Goal: Information Seeking & Learning: Learn about a topic

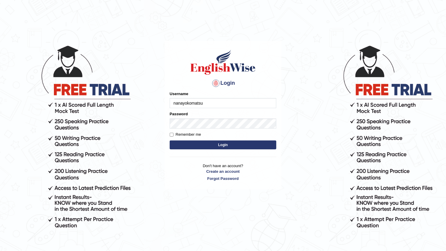
type input "nanayokomatsu"
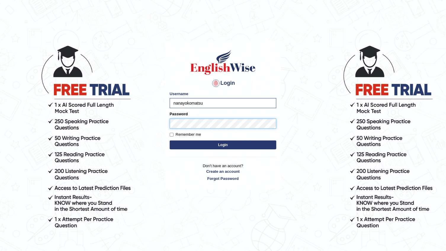
click at [170, 140] on button "Login" at bounding box center [223, 144] width 107 height 9
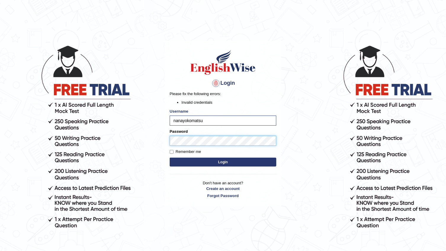
click at [170, 157] on button "Login" at bounding box center [223, 161] width 107 height 9
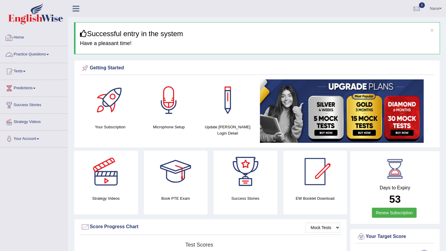
click at [33, 57] on link "Practice Questions" at bounding box center [33, 53] width 67 height 15
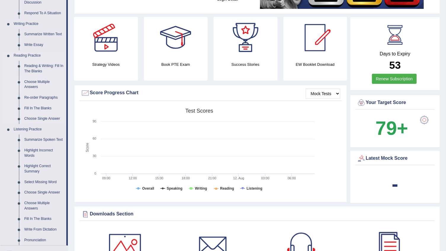
scroll to position [134, 0]
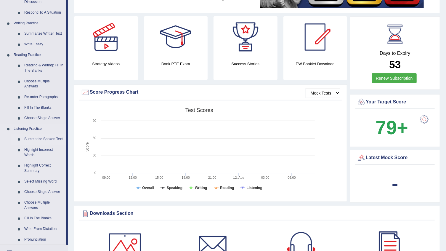
click at [49, 136] on link "Summarize Spoken Text" at bounding box center [44, 139] width 45 height 11
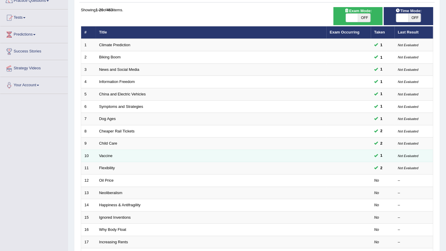
scroll to position [80, 0]
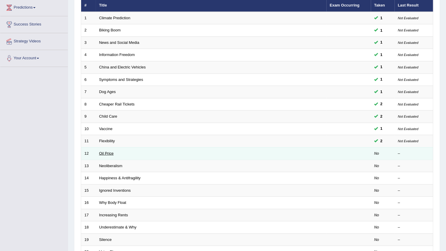
click at [112, 153] on link "Oil Price" at bounding box center [106, 153] width 15 height 4
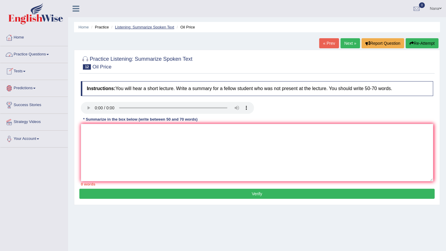
click at [163, 25] on link "Listening: Summarize Spoken Text" at bounding box center [144, 27] width 59 height 4
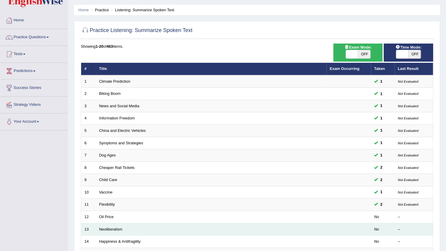
scroll to position [27, 0]
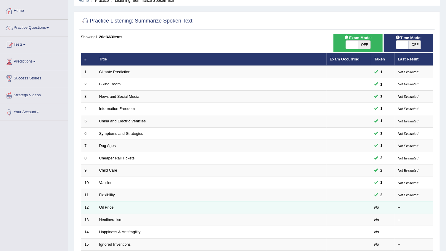
click at [107, 207] on link "Oil Price" at bounding box center [106, 207] width 15 height 4
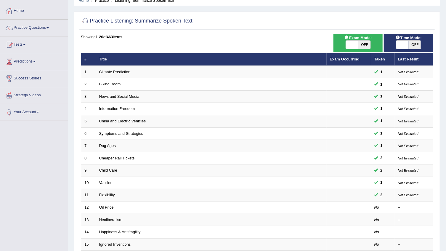
click at [401, 41] on span at bounding box center [402, 45] width 12 height 8
checkbox input "true"
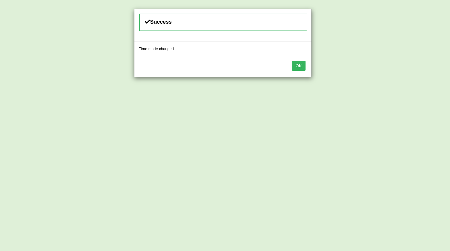
click at [302, 67] on button "OK" at bounding box center [299, 66] width 14 height 10
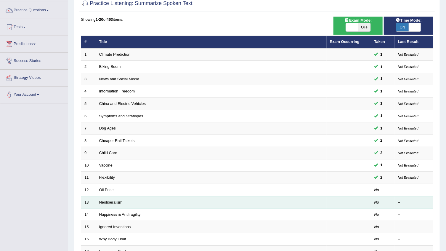
scroll to position [54, 0]
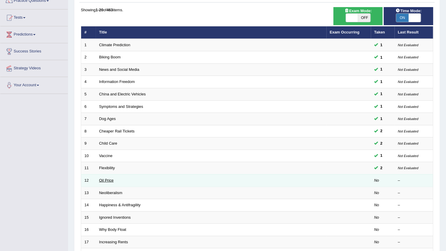
click at [111, 181] on link "Oil Price" at bounding box center [106, 180] width 15 height 4
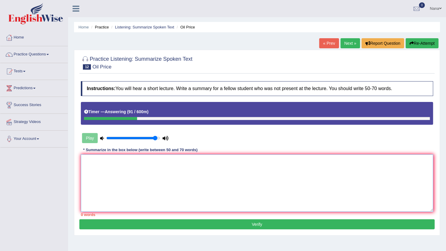
click at [157, 185] on textarea at bounding box center [257, 182] width 352 height 57
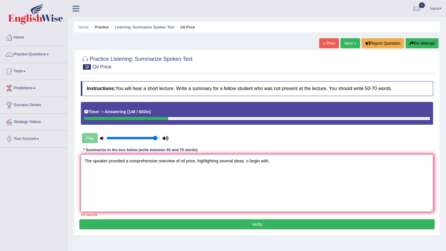
click at [244, 160] on textarea "The speaker provided a comprehensive overview of oil price, highlighting severa…" at bounding box center [257, 182] width 352 height 57
click at [323, 160] on textarea "The speaker provided a comprehensive overview of oil price, highlighting severa…" at bounding box center [257, 182] width 352 height 57
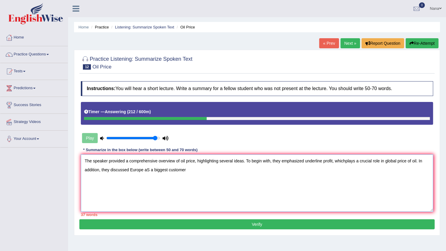
click at [148, 169] on textarea "The speaker provided a comprehensive overview of oil price, highlighting severa…" at bounding box center [257, 182] width 352 height 57
click at [200, 173] on textarea "The speaker provided a comprehensive overview of oil price, highlighting severa…" at bounding box center [257, 182] width 352 height 57
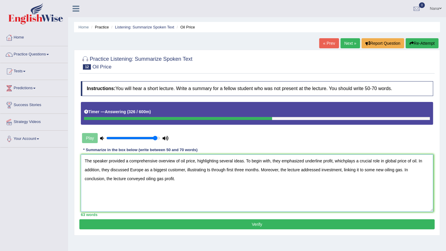
click at [345, 161] on textarea "The speaker provided a comprehensive overview of oil price, highlighting severa…" at bounding box center [257, 182] width 352 height 57
click at [207, 170] on textarea "The speaker provided a comprehensive overview of oil price, highlighting severa…" at bounding box center [257, 182] width 352 height 57
click at [208, 171] on textarea "The speaker provided a comprehensive overview of oil price, highlighting severa…" at bounding box center [257, 182] width 352 height 57
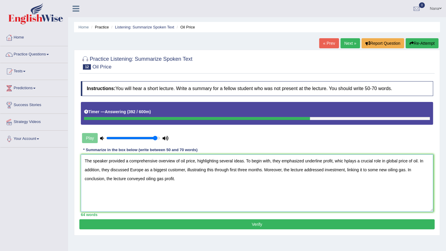
type textarea "The speaker provided a comprehensive overview of oil price, highlighting severa…"
click at [198, 221] on button "Verify" at bounding box center [256, 224] width 355 height 10
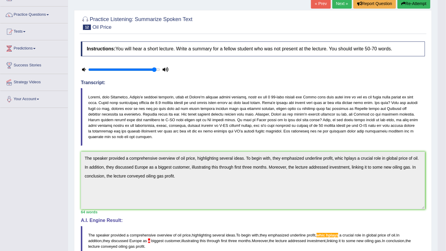
scroll to position [27, 0]
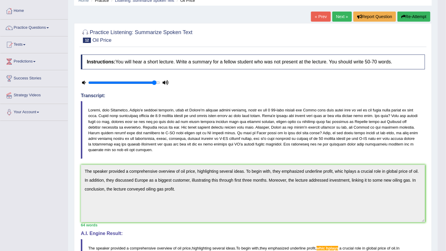
click at [429, 14] on button "Re-Attempt" at bounding box center [413, 17] width 33 height 10
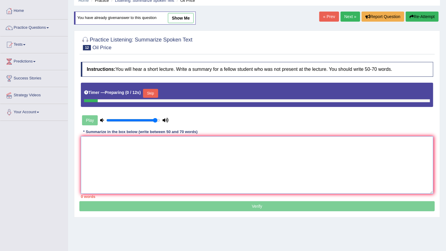
click at [189, 144] on textarea at bounding box center [257, 164] width 352 height 57
paste textarea "The speaker provided a comprehensive overview of oil price, highlighting severa…"
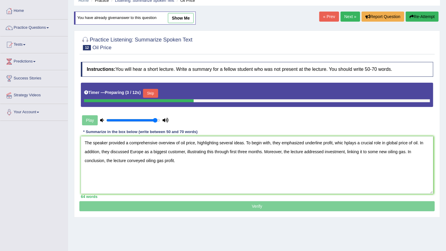
click at [150, 92] on button "Skip" at bounding box center [150, 93] width 15 height 9
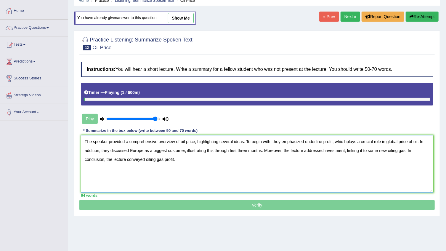
click at [347, 141] on textarea "The speaker provided a comprehensive overview of oil price, highlighting severa…" at bounding box center [257, 163] width 352 height 57
drag, startPoint x: 130, startPoint y: 151, endPoint x: 184, endPoint y: 150, distance: 53.6
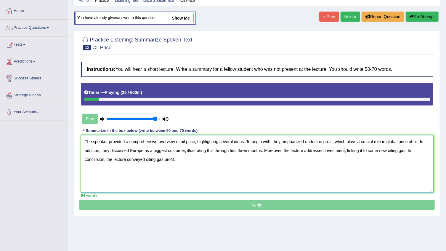
click at [184, 150] on textarea "The speaker provided a comprehensive overview of oil price, highlighting severa…" at bounding box center [257, 163] width 352 height 57
type textarea "The speaker provided a comprehensive overview of oil price, highlighting severa…"
drag, startPoint x: 153, startPoint y: 117, endPoint x: 131, endPoint y: 123, distance: 22.1
click at [131, 121] on input "range" at bounding box center [133, 118] width 54 height 5
drag, startPoint x: 133, startPoint y: 120, endPoint x: 124, endPoint y: 123, distance: 9.6
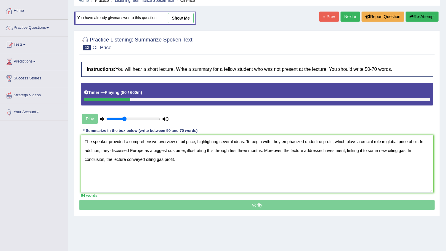
type input "0.35"
click at [124, 121] on input "range" at bounding box center [133, 118] width 54 height 5
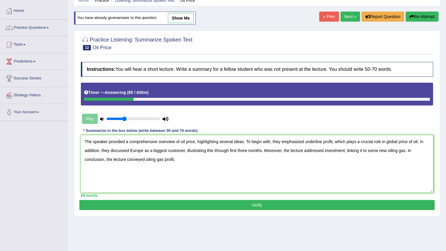
click at [161, 205] on button "Verify" at bounding box center [256, 205] width 355 height 10
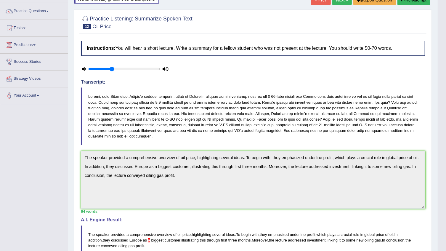
scroll to position [39, 0]
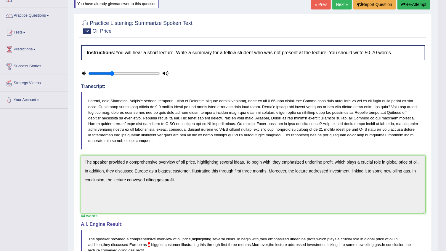
click at [335, 5] on link "Next »" at bounding box center [342, 4] width 20 height 10
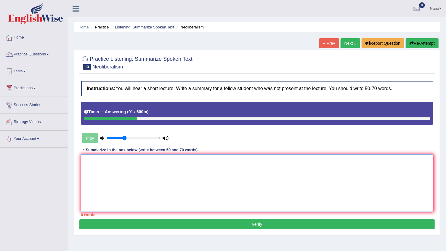
click at [188, 181] on textarea at bounding box center [257, 182] width 352 height 57
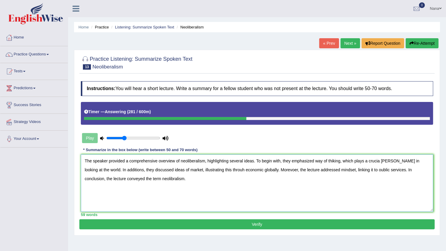
click at [376, 160] on textarea "The speaker provided a comprehensive overview of neoliberalism, highlighting se…" at bounding box center [257, 182] width 352 height 57
click at [382, 158] on textarea "The speaker provided a comprehensive overview of neoliberalism, highlighting se…" at bounding box center [257, 182] width 352 height 57
drag, startPoint x: 386, startPoint y: 160, endPoint x: 380, endPoint y: 162, distance: 6.2
click at [380, 162] on textarea "The speaker provided a comprehensive overview of neoliberalism, highlighting se…" at bounding box center [257, 182] width 352 height 57
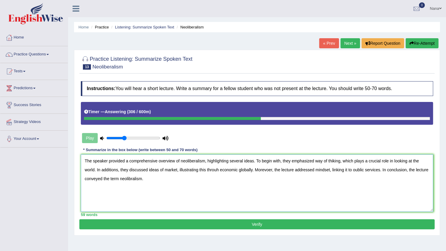
click at [216, 171] on textarea "The speaker provided a comprehensive overview of neoliberalism, highlighting se…" at bounding box center [257, 182] width 352 height 57
click at [363, 171] on textarea "The speaker provided a comprehensive overview of neoliberalism, highlighting se…" at bounding box center [257, 182] width 352 height 57
click at [131, 181] on textarea "The speaker provided a comprehensive overview of neoliberalism, highlighting se…" at bounding box center [257, 182] width 352 height 57
type textarea "The speaker provided a comprehensive overview of neoliberalism, highlighting se…"
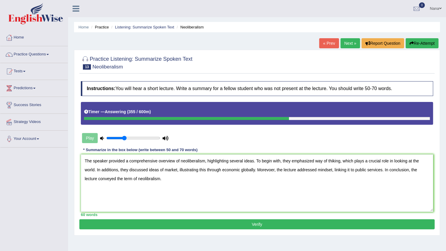
click at [193, 220] on button "Verify" at bounding box center [256, 224] width 355 height 10
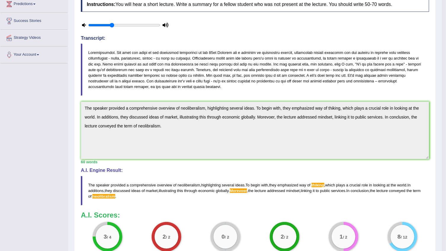
scroll to position [70, 0]
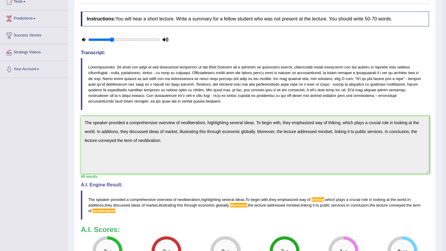
click at [65, 110] on div "Toggle navigation Home Practice Questions Speaking Practice Read Aloud Repeat S…" at bounding box center [221, 129] width 442 height 398
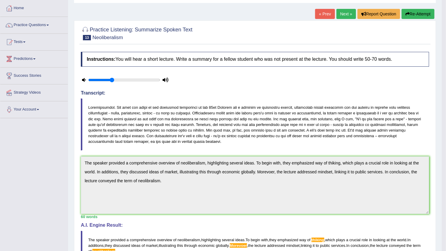
scroll to position [16, 0]
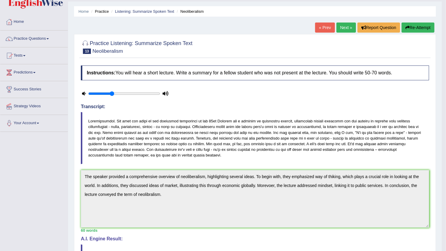
click at [423, 32] on button "Re-Attempt" at bounding box center [417, 27] width 33 height 10
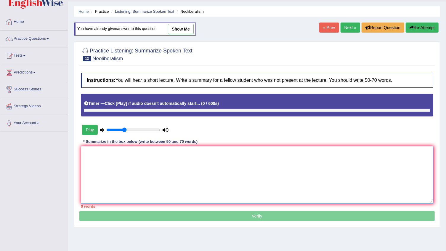
scroll to position [16, 0]
click at [152, 169] on textarea at bounding box center [257, 174] width 352 height 57
paste textarea "The speaker provided a comprehensive overview of neoliberalism, highlighting se…"
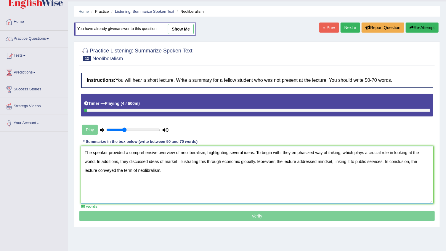
click at [330, 152] on textarea "The speaker provided a comprehensive overview of neoliberalism, highlighting se…" at bounding box center [257, 174] width 352 height 57
click at [329, 153] on textarea "The speaker provided a comprehensive overview of neoliberalism, highlighting se…" at bounding box center [257, 174] width 352 height 57
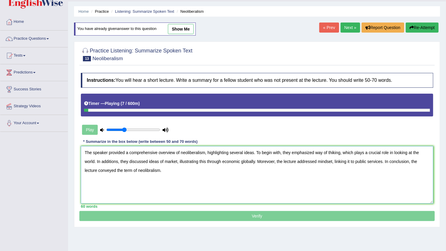
click at [329, 153] on textarea "The speaker provided a comprehensive overview of neoliberalism, highlighting se…" at bounding box center [257, 174] width 352 height 57
click at [149, 171] on textarea "The speaker provided a comprehensive overview of neoliberalism, highlighting se…" at bounding box center [257, 174] width 352 height 57
click at [268, 161] on textarea "The speaker provided a comprehensive overview of neoliberalism, highlighting se…" at bounding box center [257, 174] width 352 height 57
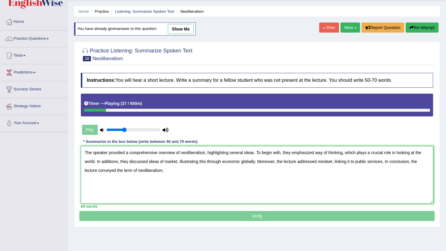
click at [302, 169] on textarea "The speaker provided a comprehensive overview of neoliberalism, highlighting se…" at bounding box center [257, 174] width 352 height 57
drag, startPoint x: 124, startPoint y: 171, endPoint x: 228, endPoint y: 175, distance: 104.8
click at [228, 175] on textarea "The speaker provided a comprehensive overview of neoliberalism, highlighting se…" at bounding box center [257, 174] width 352 height 57
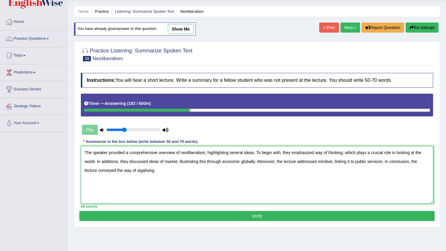
type textarea "The speaker provided a comprehensive overview of neoliberalism, highlighting se…"
click at [228, 211] on button "Verify" at bounding box center [256, 216] width 355 height 10
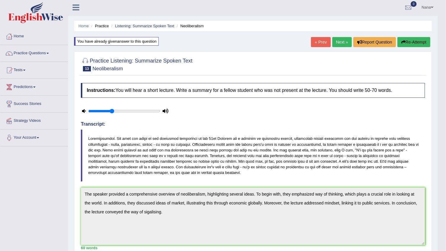
scroll to position [0, 0]
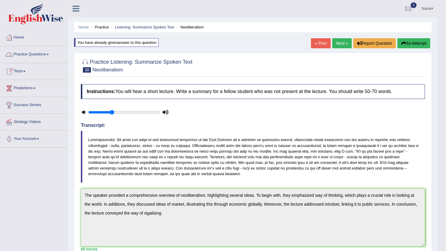
click at [42, 70] on link "Tests" at bounding box center [33, 70] width 67 height 15
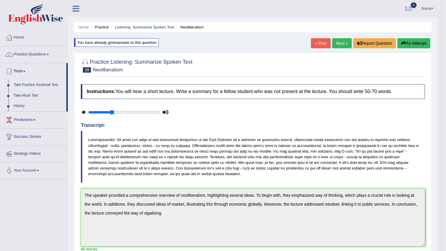
click at [55, 87] on link "Take Practice Sectional Test" at bounding box center [38, 85] width 55 height 11
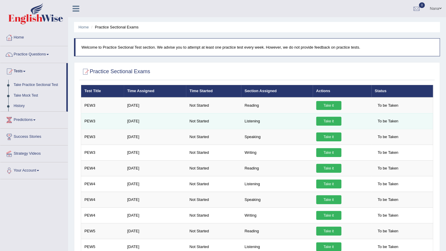
click at [322, 121] on link "Take it" at bounding box center [328, 121] width 25 height 9
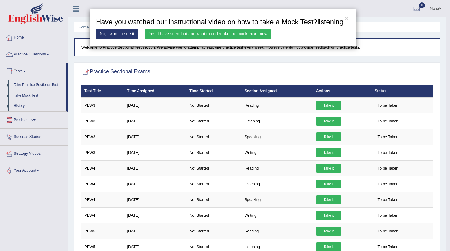
click at [200, 37] on link "Yes, I have seen that and want to undertake the mock exam now" at bounding box center [208, 34] width 126 height 10
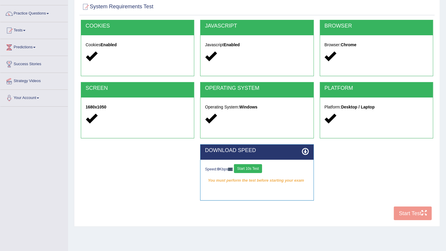
scroll to position [6, 0]
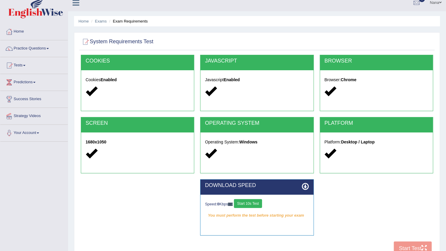
click at [252, 200] on button "Start 10s Test" at bounding box center [248, 203] width 28 height 9
click at [412, 246] on button "Start Test" at bounding box center [413, 248] width 38 height 14
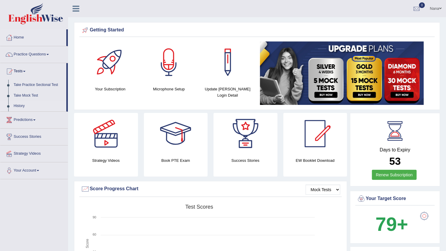
click at [15, 107] on link "History" at bounding box center [38, 106] width 55 height 11
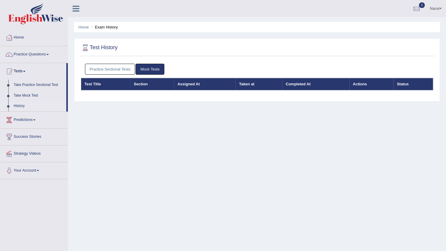
click at [17, 104] on link "History" at bounding box center [38, 106] width 55 height 11
click at [31, 83] on link "Take Practice Sectional Test" at bounding box center [38, 85] width 55 height 11
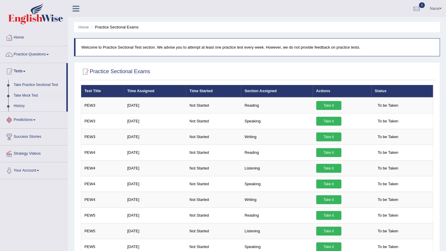
click at [22, 106] on link "History" at bounding box center [38, 106] width 55 height 11
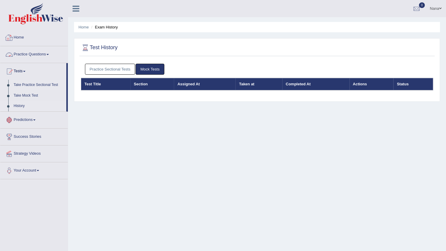
click at [28, 83] on link "Take Practice Sectional Test" at bounding box center [38, 85] width 55 height 11
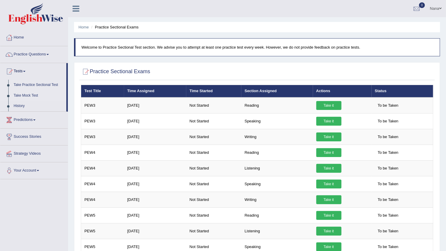
click at [22, 97] on link "Take Mock Test" at bounding box center [38, 95] width 55 height 11
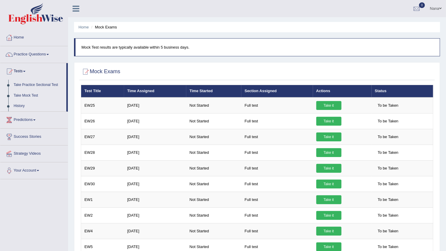
click at [18, 104] on link "History" at bounding box center [38, 106] width 55 height 11
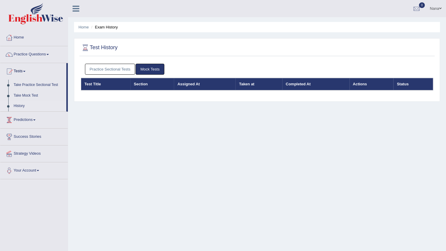
click at [178, 94] on div "Practice Sectional Tests Mock Tests Test Title Section Assigned At Taken at Com…" at bounding box center [256, 80] width 355 height 38
click at [43, 86] on link "Take Practice Sectional Test" at bounding box center [38, 85] width 55 height 11
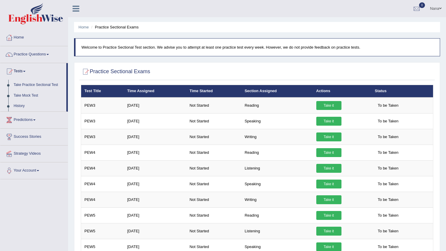
click at [18, 107] on link "History" at bounding box center [38, 106] width 55 height 11
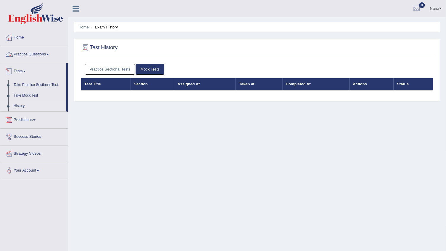
click at [23, 52] on link "Practice Questions" at bounding box center [33, 53] width 67 height 15
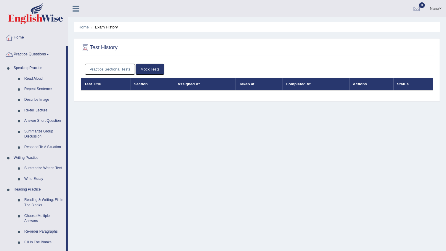
click at [23, 56] on link "Practice Questions" at bounding box center [33, 53] width 66 height 15
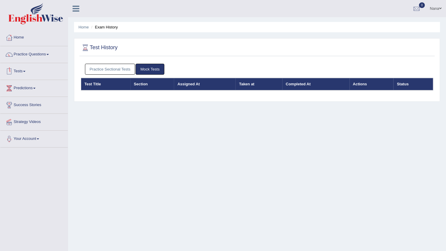
click at [19, 73] on link "Tests" at bounding box center [33, 70] width 67 height 15
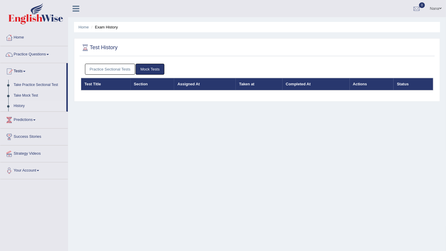
click at [17, 83] on link "Take Practice Sectional Test" at bounding box center [38, 85] width 55 height 11
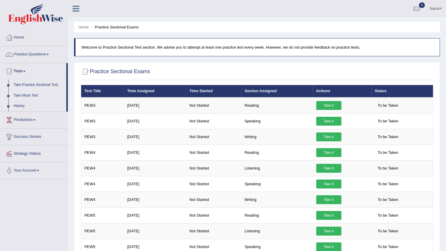
click at [17, 94] on link "Take Mock Test" at bounding box center [38, 95] width 55 height 11
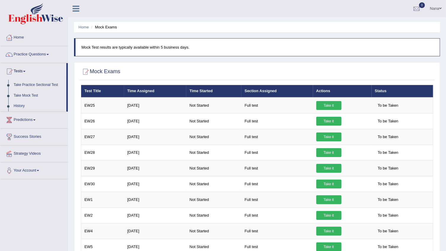
click at [25, 86] on link "Take Practice Sectional Test" at bounding box center [38, 85] width 55 height 11
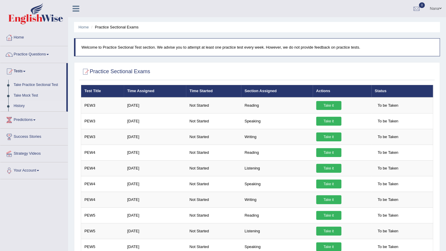
click at [18, 105] on link "History" at bounding box center [38, 106] width 55 height 11
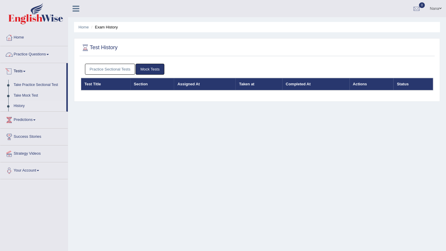
click at [28, 56] on link "Practice Questions" at bounding box center [33, 53] width 67 height 15
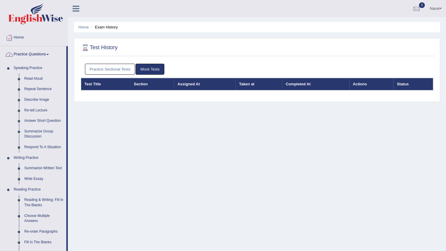
click at [28, 56] on link "Practice Questions" at bounding box center [33, 53] width 66 height 15
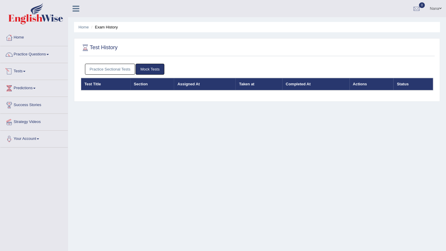
click at [149, 64] on link "Mock Tests" at bounding box center [150, 69] width 29 height 11
click at [100, 70] on link "Practice Sectional Tests" at bounding box center [110, 69] width 50 height 11
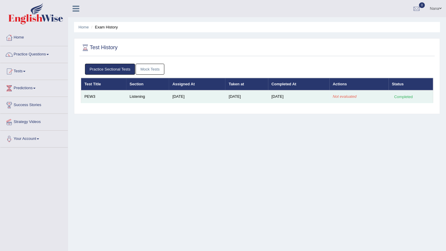
click at [350, 97] on em "Not evaluated" at bounding box center [345, 96] width 24 height 4
click at [409, 96] on div "Completed" at bounding box center [403, 97] width 23 height 6
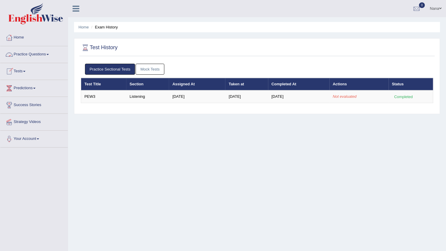
click at [168, 66] on ul "Practice Sectional Tests Mock Tests" at bounding box center [257, 69] width 344 height 11
click at [154, 69] on link "Mock Tests" at bounding box center [150, 69] width 29 height 11
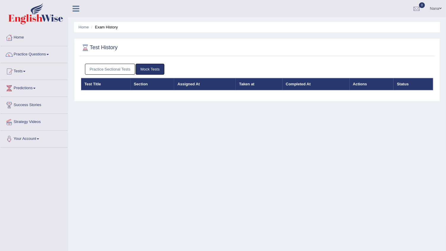
click at [121, 70] on link "Practice Sectional Tests" at bounding box center [110, 69] width 50 height 11
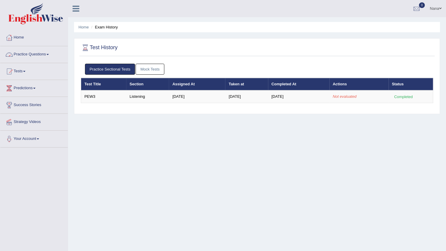
click at [49, 54] on span at bounding box center [47, 54] width 2 height 1
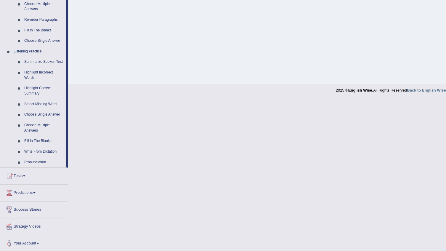
scroll to position [212, 0]
click at [51, 150] on link "Write From Dictation" at bounding box center [44, 150] width 45 height 11
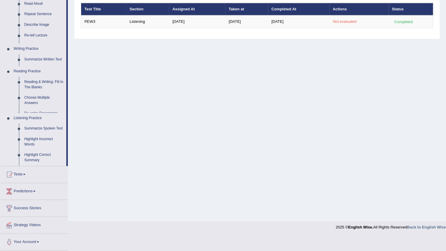
scroll to position [60, 0]
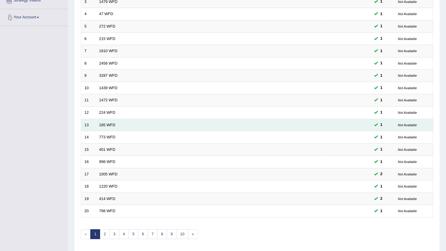
scroll to position [140, 0]
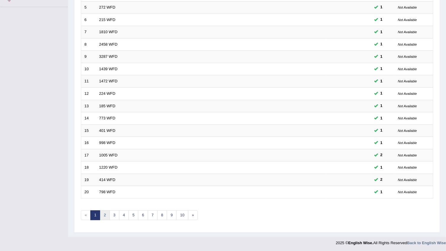
click at [107, 216] on link "2" at bounding box center [105, 215] width 10 height 10
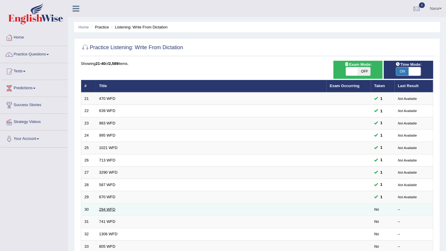
click at [100, 207] on link "294 WFD" at bounding box center [107, 209] width 16 height 4
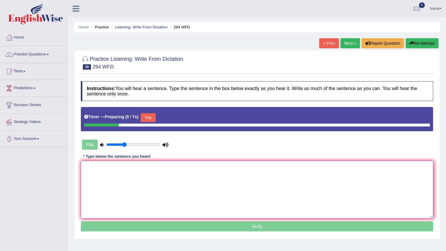
click at [123, 182] on textarea at bounding box center [257, 189] width 352 height 57
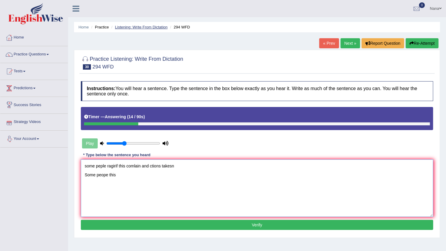
type textarea "some peple ragirif this comlain and ctions takesn Some peope this"
click at [124, 28] on link "Listening: Write From Dictation" at bounding box center [141, 27] width 53 height 4
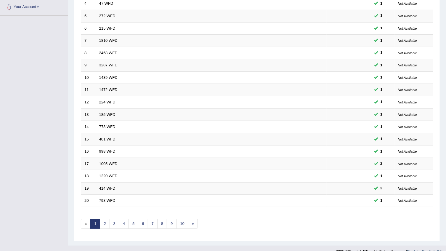
scroll to position [140, 0]
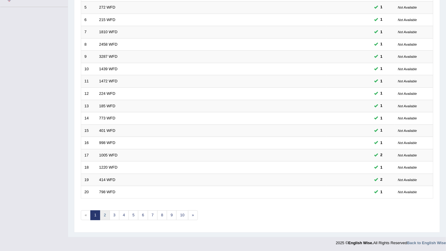
click at [107, 214] on link "2" at bounding box center [105, 215] width 10 height 10
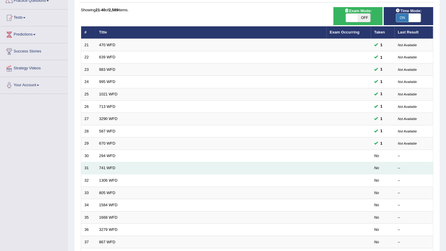
scroll to position [54, 0]
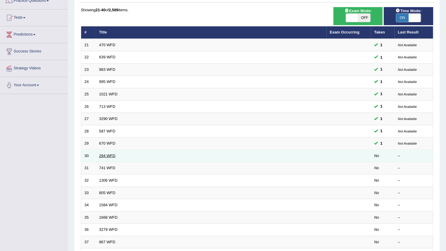
click at [108, 156] on link "294 WFD" at bounding box center [107, 155] width 16 height 4
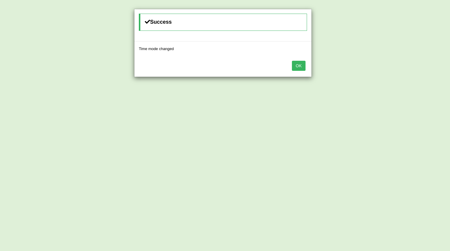
click at [300, 62] on button "OK" at bounding box center [299, 66] width 14 height 10
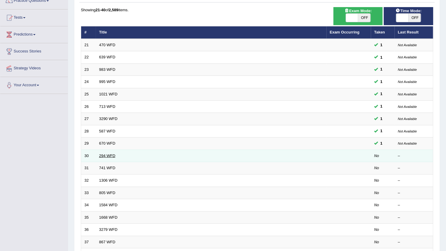
click at [100, 154] on link "294 WFD" at bounding box center [107, 155] width 16 height 4
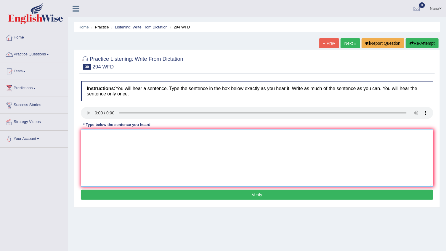
click at [110, 144] on textarea at bounding box center [257, 157] width 352 height 57
click at [128, 162] on textarea at bounding box center [257, 157] width 352 height 57
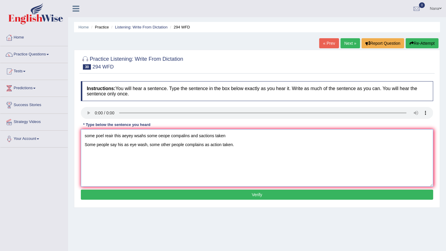
click at [112, 138] on textarea "some poel reair this aeyey wsahs some oeope compalins and sactions taken Some p…" at bounding box center [257, 157] width 352 height 57
click at [149, 166] on textarea "Some people say his as eye wash, some other people complains as action taken." at bounding box center [257, 157] width 352 height 57
click at [121, 136] on textarea "Some people say his as eye wash, some other people complains as action taken." at bounding box center [257, 157] width 352 height 57
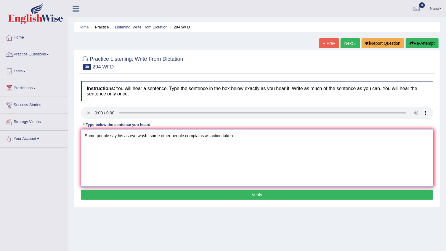
click at [121, 136] on textarea "Some people say his as eye wash, some other people complains as action taken." at bounding box center [257, 157] width 352 height 57
click at [189, 135] on textarea "Some people say this as eye wash, some other people complains as action taken." at bounding box center [257, 157] width 352 height 57
type textarea "Some people say this as eye wash, some other people complain as action taken."
click at [222, 199] on div "Instructions: You will hear a sentence. Type the sentence in the box below exac…" at bounding box center [256, 141] width 355 height 126
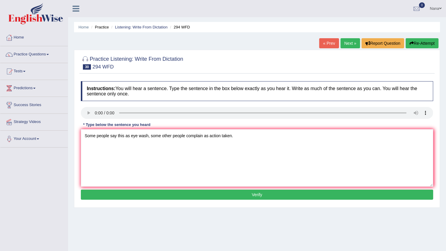
click at [223, 196] on button "Verify" at bounding box center [257, 194] width 352 height 10
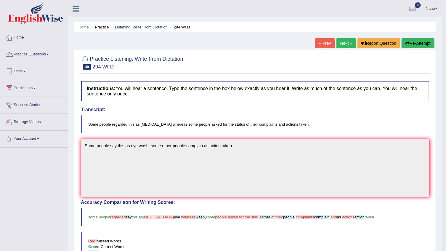
click at [343, 43] on link "Next »" at bounding box center [346, 43] width 20 height 10
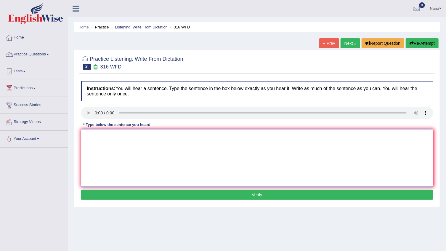
click at [102, 139] on textarea at bounding box center [257, 157] width 352 height 57
click at [107, 154] on textarea at bounding box center [257, 157] width 352 height 57
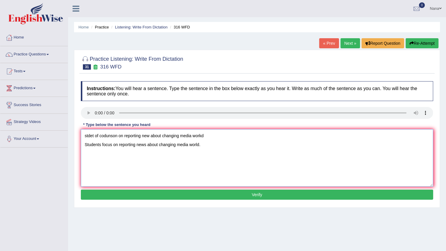
click at [110, 133] on textarea "stdet of codunson on reporting new about changing media workd Students focus on…" at bounding box center [257, 157] width 352 height 57
type textarea "Students focus on reporting news about changing media world."
click at [188, 196] on button "Verify" at bounding box center [257, 194] width 352 height 10
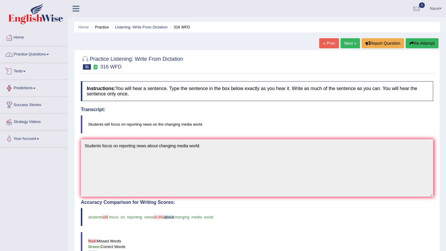
click at [27, 57] on link "Practice Questions" at bounding box center [33, 53] width 67 height 15
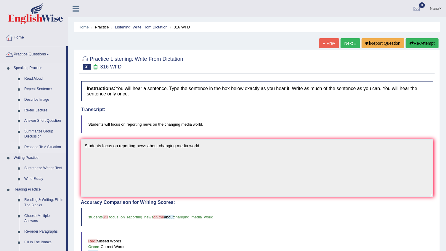
scroll to position [27, 0]
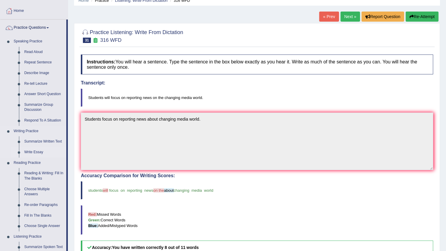
click at [40, 150] on link "Write Essay" at bounding box center [44, 152] width 45 height 11
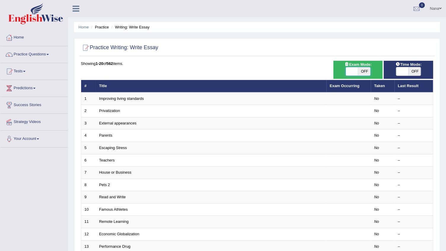
click at [355, 71] on span at bounding box center [352, 71] width 12 height 8
checkbox input "true"
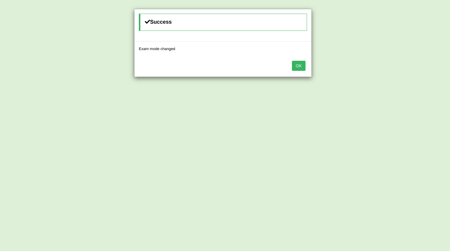
click at [299, 68] on button "OK" at bounding box center [299, 66] width 14 height 10
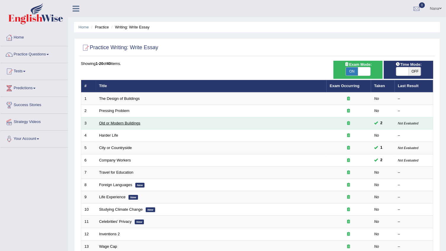
click at [118, 124] on link "Old or Modern Buildings" at bounding box center [119, 123] width 41 height 4
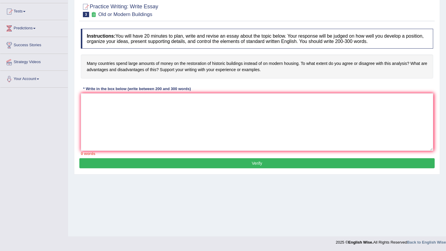
scroll to position [33, 0]
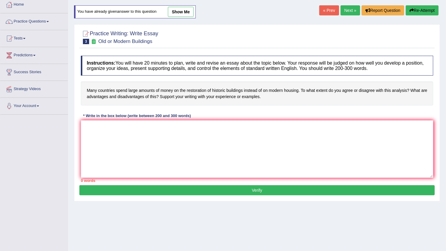
click at [187, 13] on link "show me" at bounding box center [181, 12] width 26 height 10
type textarea "The increasing influence of historic buildings on our lives has ignited numerou…"
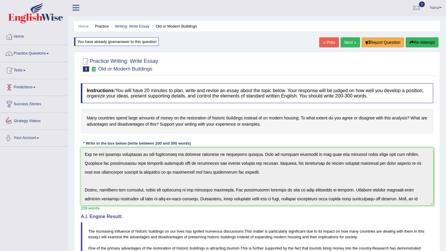
scroll to position [0, 0]
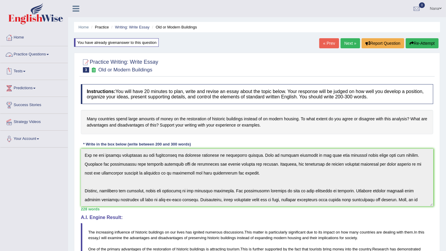
click at [26, 52] on link "Practice Questions" at bounding box center [33, 53] width 67 height 15
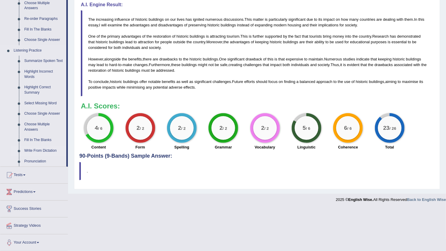
click at [36, 149] on link "Write From Dictation" at bounding box center [44, 150] width 45 height 11
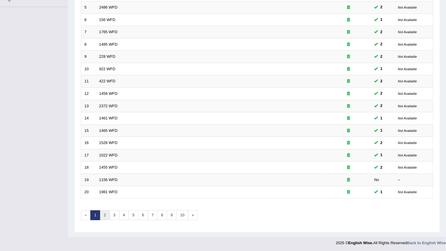
click at [102, 214] on link "2" at bounding box center [105, 215] width 10 height 10
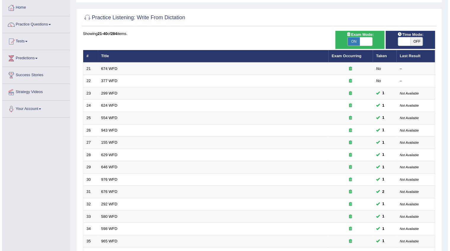
scroll to position [27, 0]
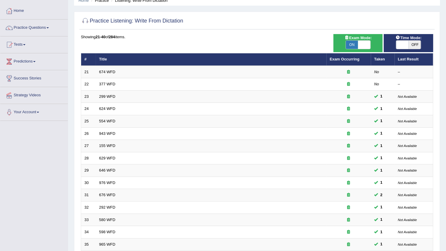
click at [349, 45] on span "ON" at bounding box center [352, 45] width 12 height 8
checkbox input "false"
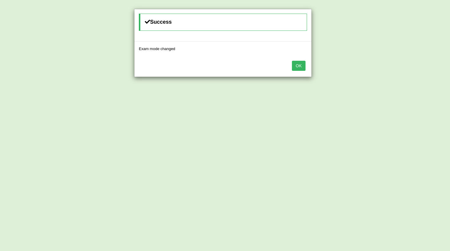
click at [302, 70] on div "OK" at bounding box center [222, 66] width 177 height 21
click at [302, 68] on button "OK" at bounding box center [299, 66] width 14 height 10
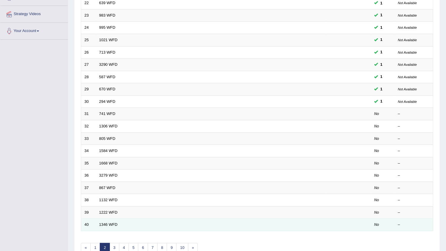
scroll to position [113, 0]
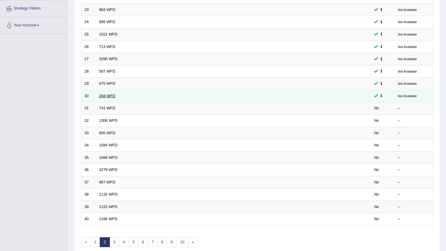
click at [109, 94] on link "294 WFD" at bounding box center [107, 96] width 16 height 4
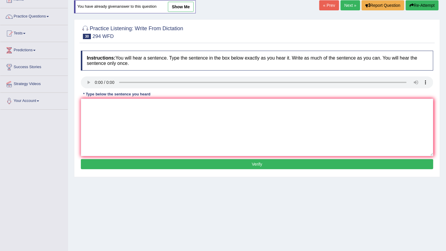
scroll to position [6, 0]
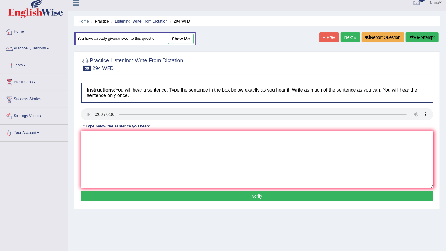
click at [173, 39] on link "show me" at bounding box center [181, 39] width 26 height 10
type textarea "Some people say this as eye wash, some other people complain as action taken."
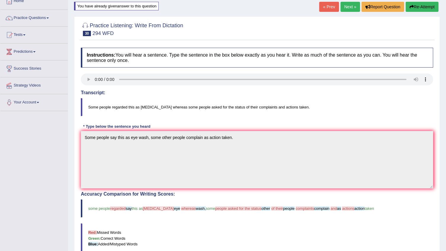
scroll to position [0, 0]
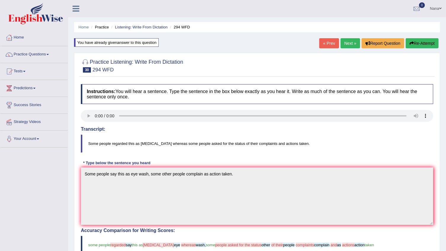
click at [432, 9] on link "Nana" at bounding box center [435, 7] width 20 height 15
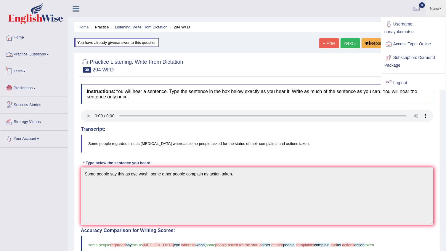
click at [22, 72] on link "Tests" at bounding box center [33, 70] width 67 height 15
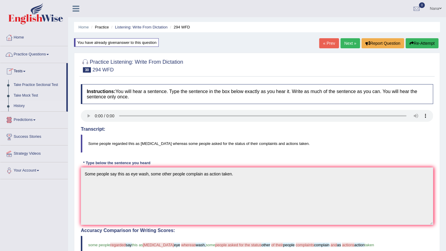
click at [25, 104] on link "History" at bounding box center [38, 106] width 55 height 11
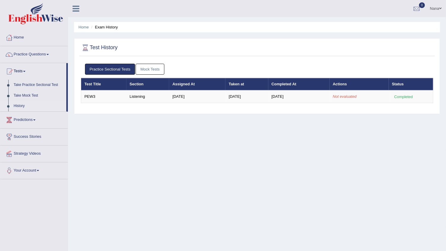
click at [432, 10] on link "Nana" at bounding box center [435, 7] width 20 height 15
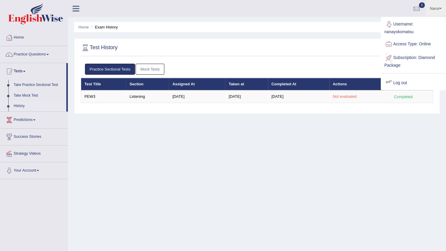
click at [400, 79] on link "Log out" at bounding box center [413, 83] width 64 height 14
